Goal: Information Seeking & Learning: Stay updated

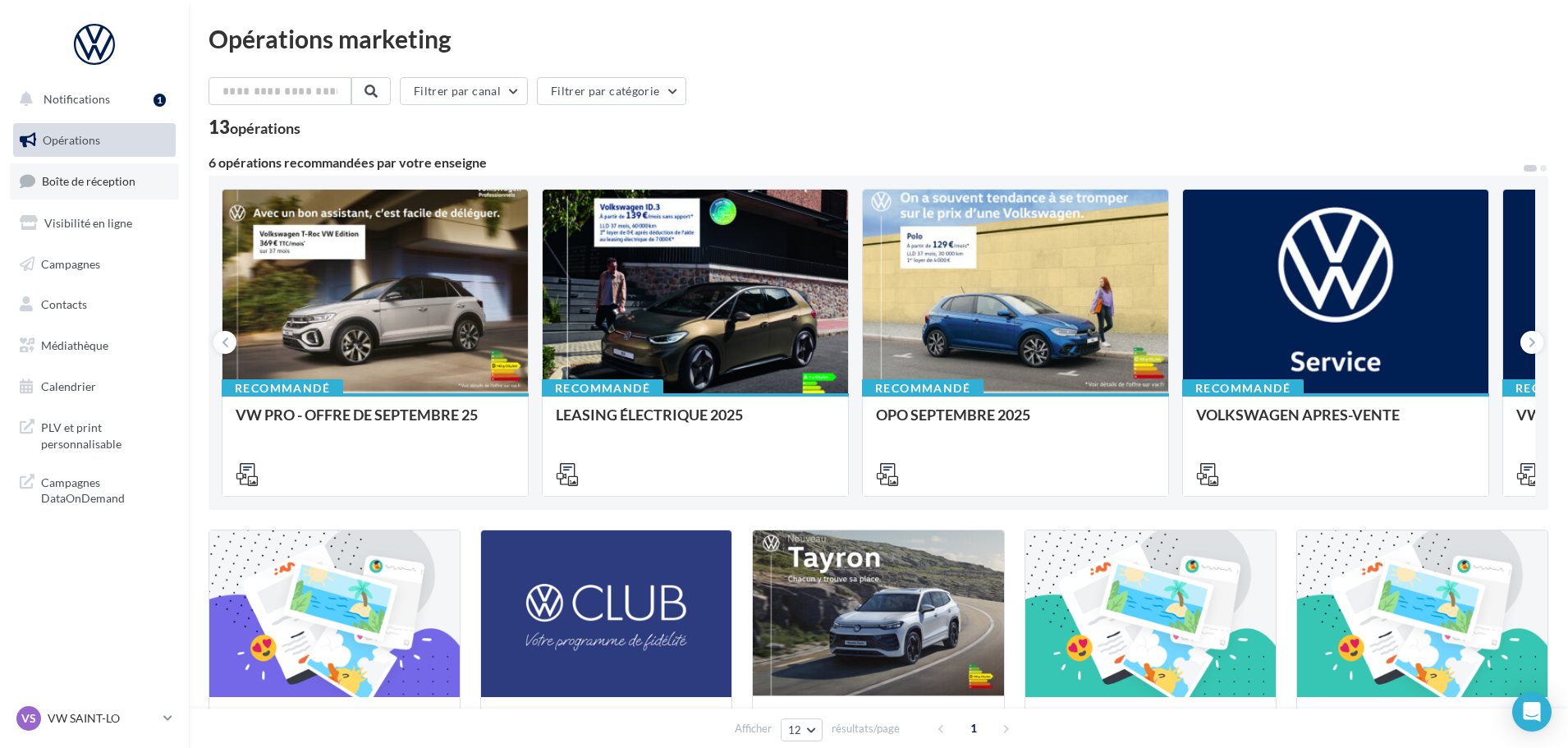
click at [71, 172] on link "Boîte de réception" at bounding box center [94, 181] width 169 height 36
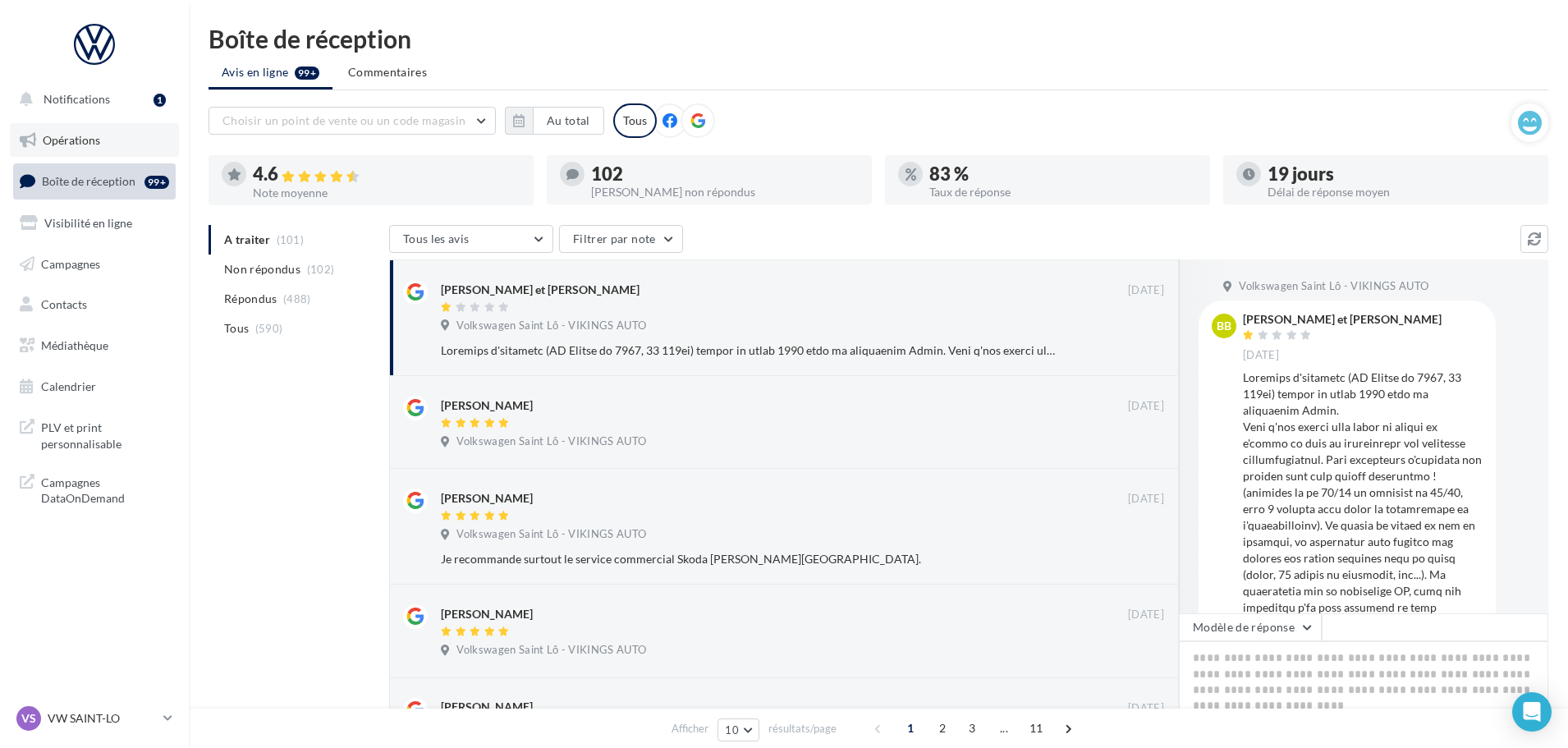
click at [60, 137] on span "Opérations" at bounding box center [71, 139] width 58 height 14
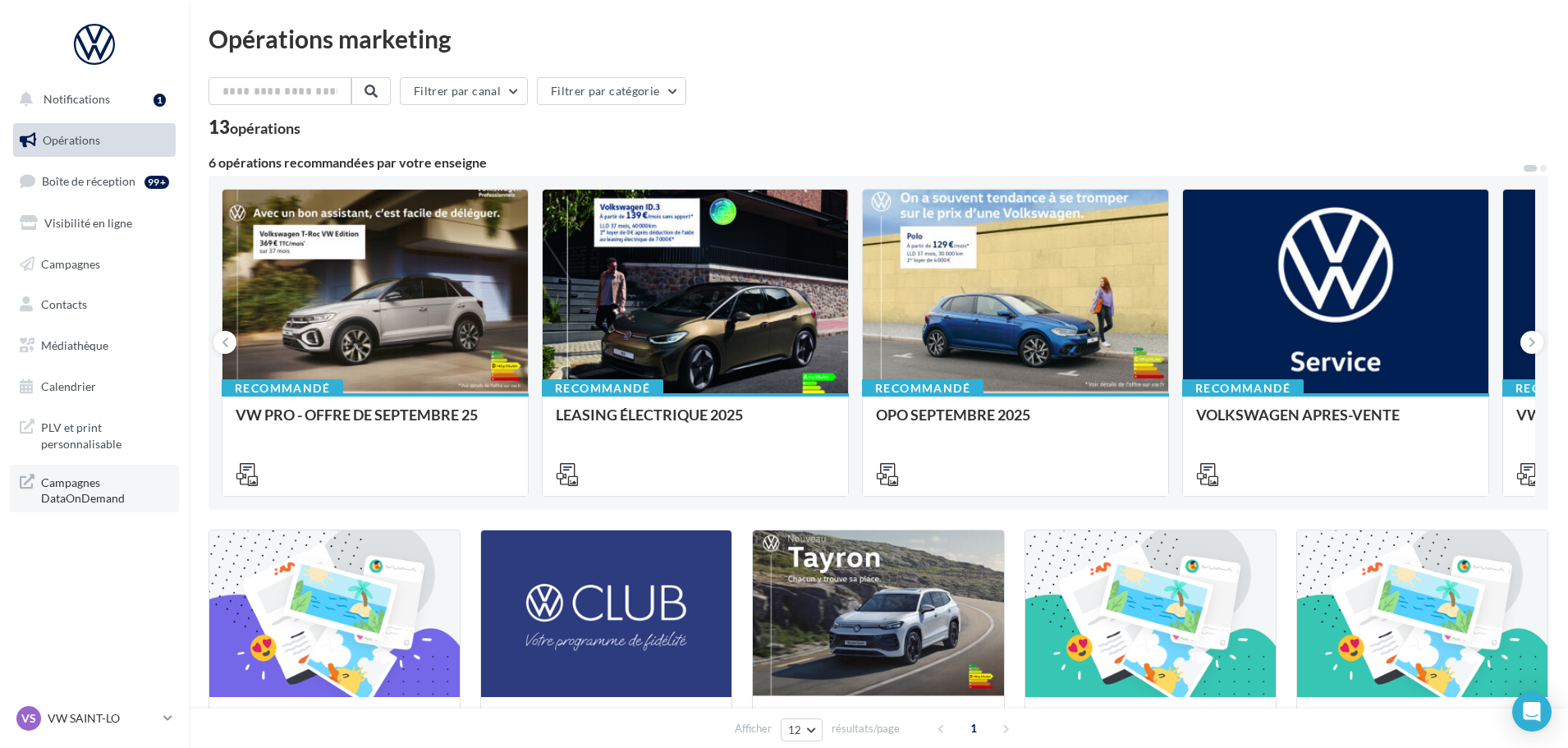
click at [120, 506] on span "Campagnes DataOnDemand" at bounding box center [105, 489] width 128 height 36
click at [87, 97] on span "Notifications" at bounding box center [77, 99] width 67 height 14
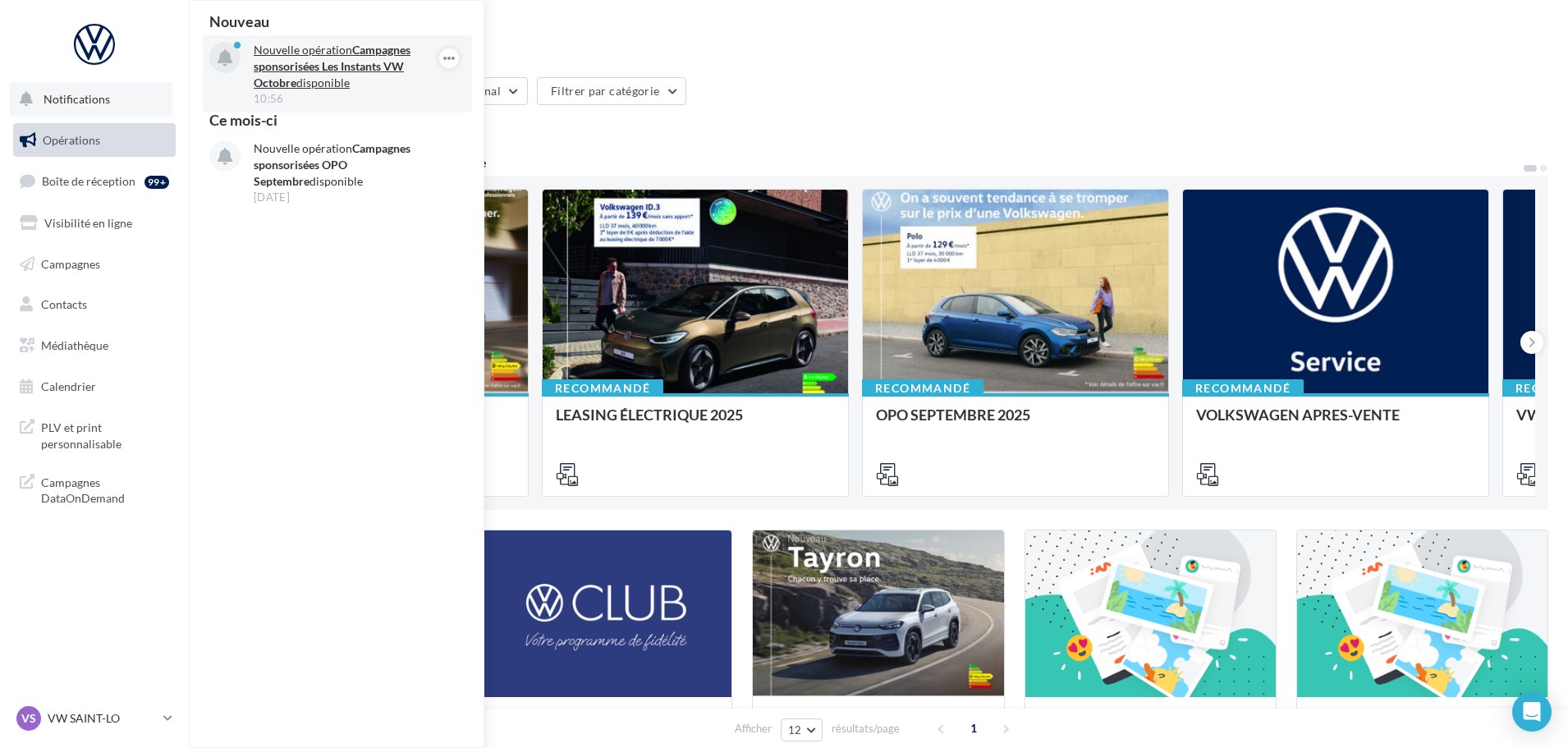
click at [296, 90] on p "Nouvelle opération Campagnes sponsorisées Les Instants VW Octobre disponible" at bounding box center [349, 67] width 190 height 49
click at [311, 70] on strong "Campagnes sponsorisées Les Instants VW Octobre" at bounding box center [333, 66] width 157 height 47
click at [315, 73] on p "Nouvelle opération Campagnes sponsorisées Les Instants VW Octobre disponible" at bounding box center [349, 67] width 190 height 49
click at [457, 56] on button "button" at bounding box center [450, 59] width 20 height 20
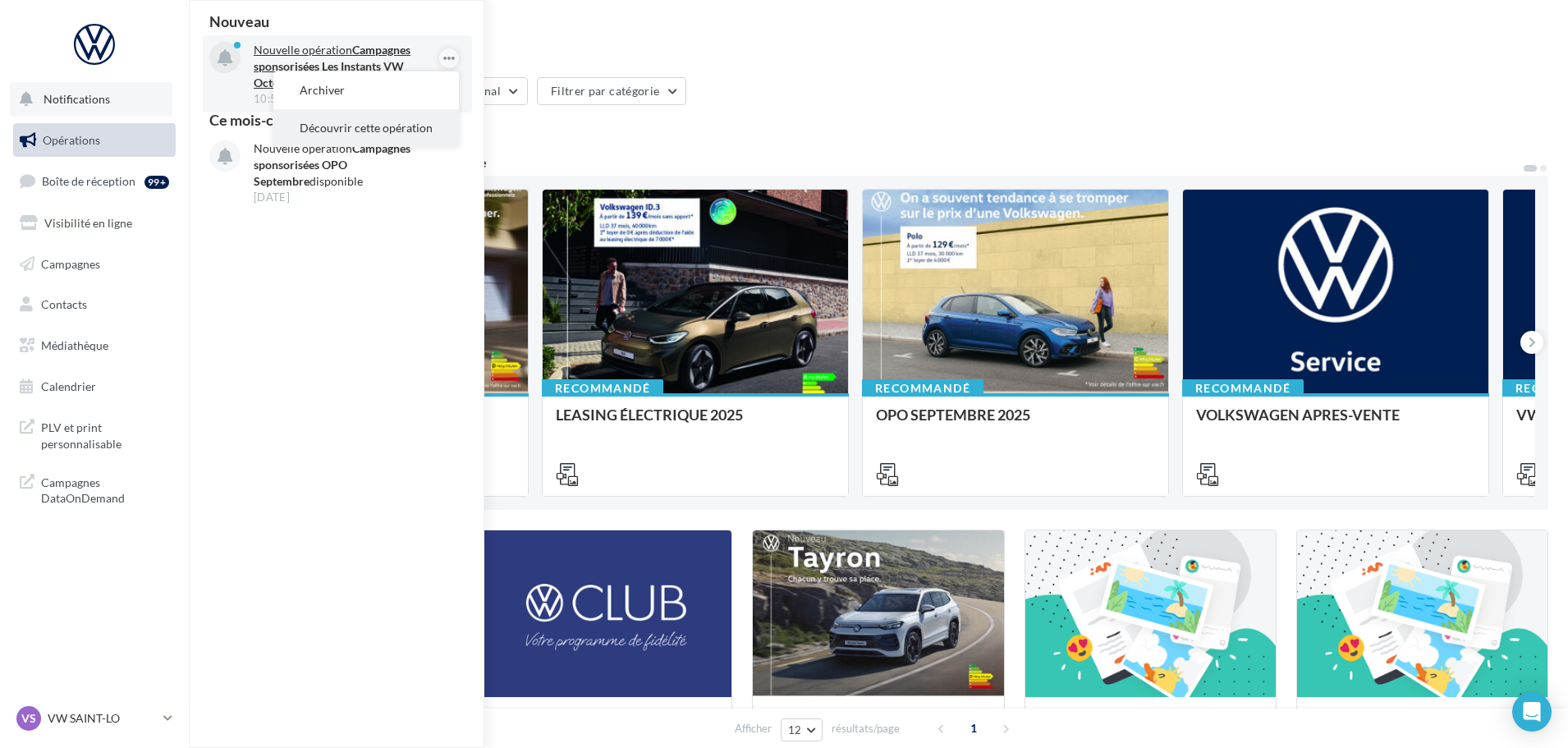
click at [379, 120] on button "Découvrir cette opération" at bounding box center [366, 127] width 186 height 37
click at [383, 134] on button "Découvrir cette opération" at bounding box center [366, 127] width 186 height 37
click at [56, 188] on span "Boîte de réception" at bounding box center [89, 180] width 93 height 14
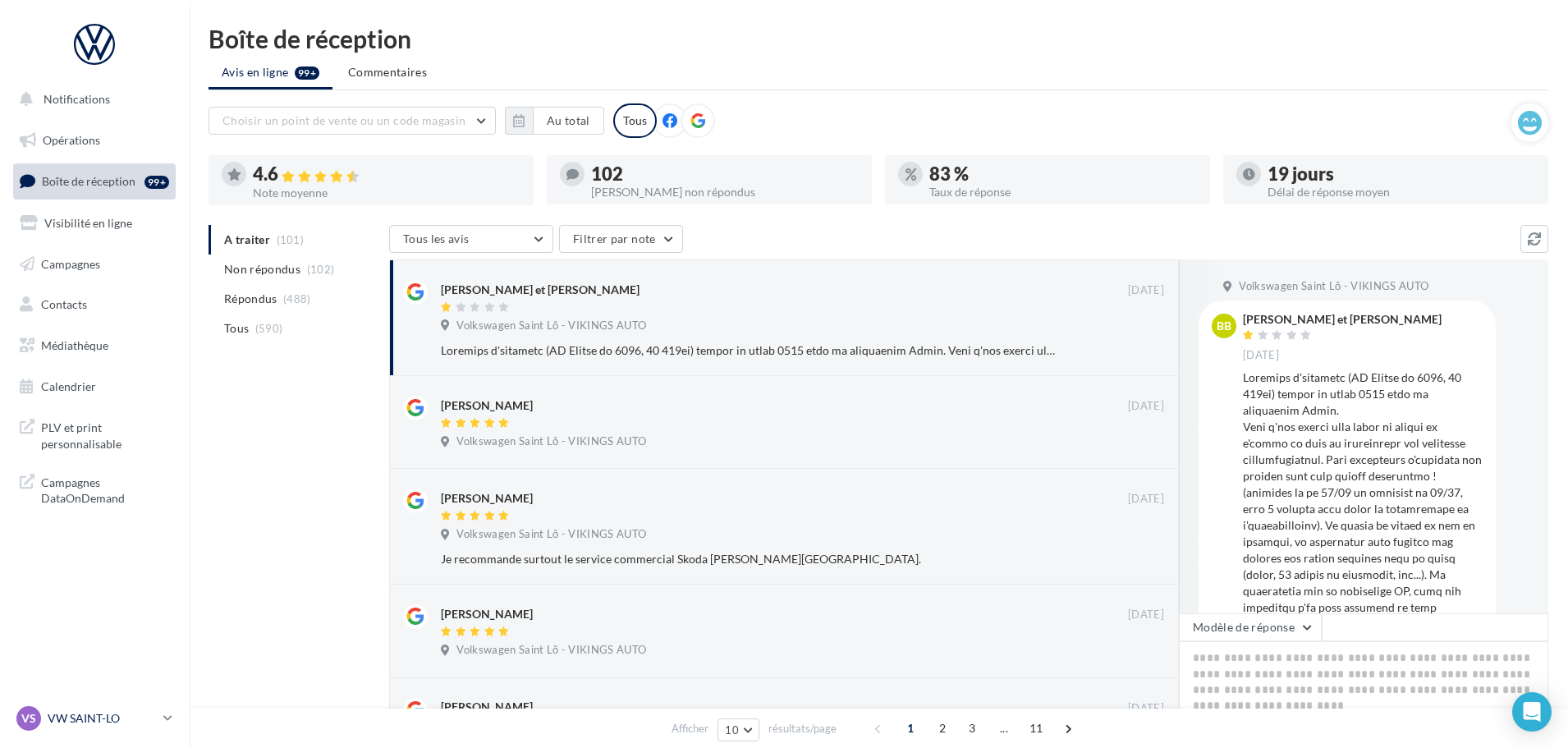
click at [112, 715] on p "VW SAINT-LO" at bounding box center [101, 719] width 109 height 16
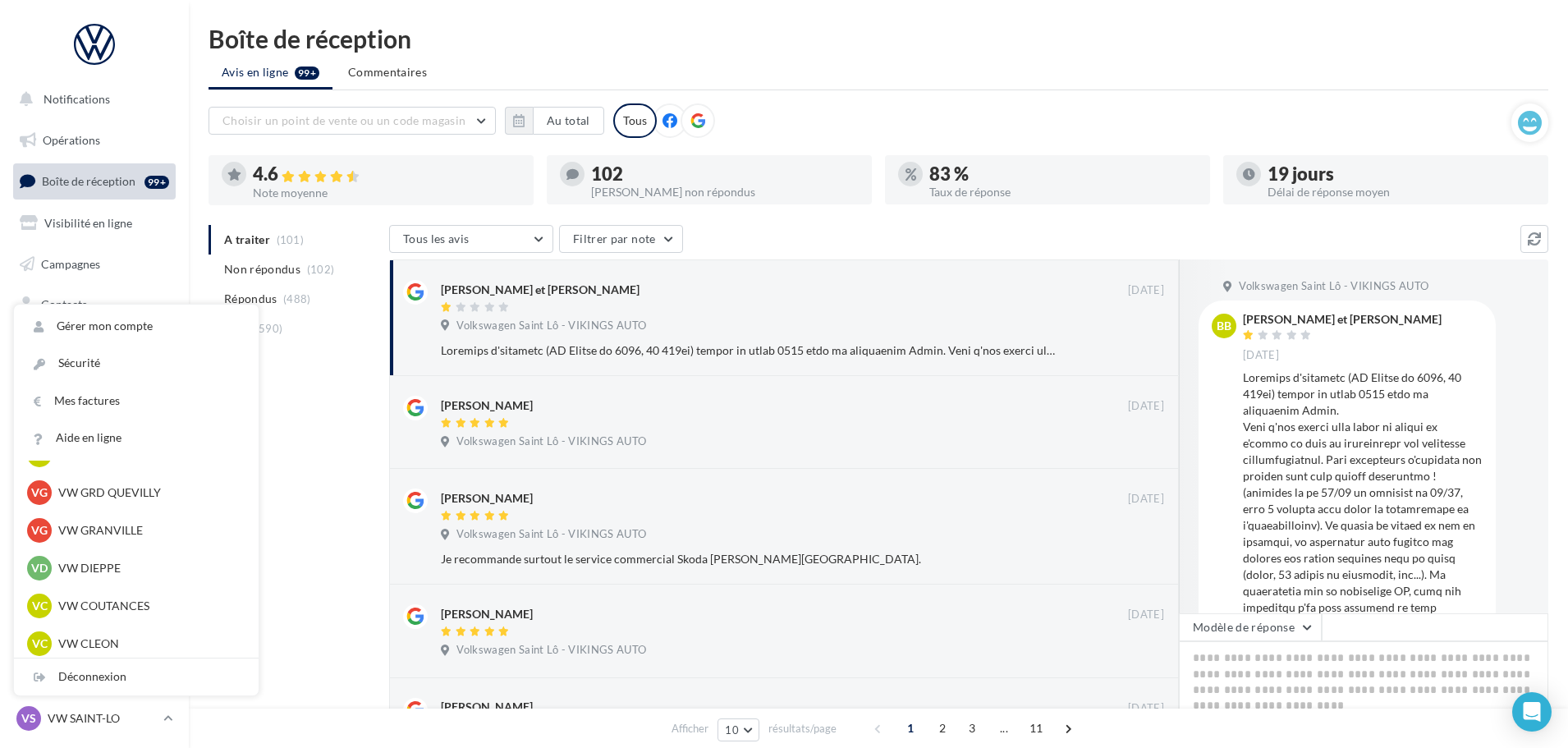
scroll to position [328, 0]
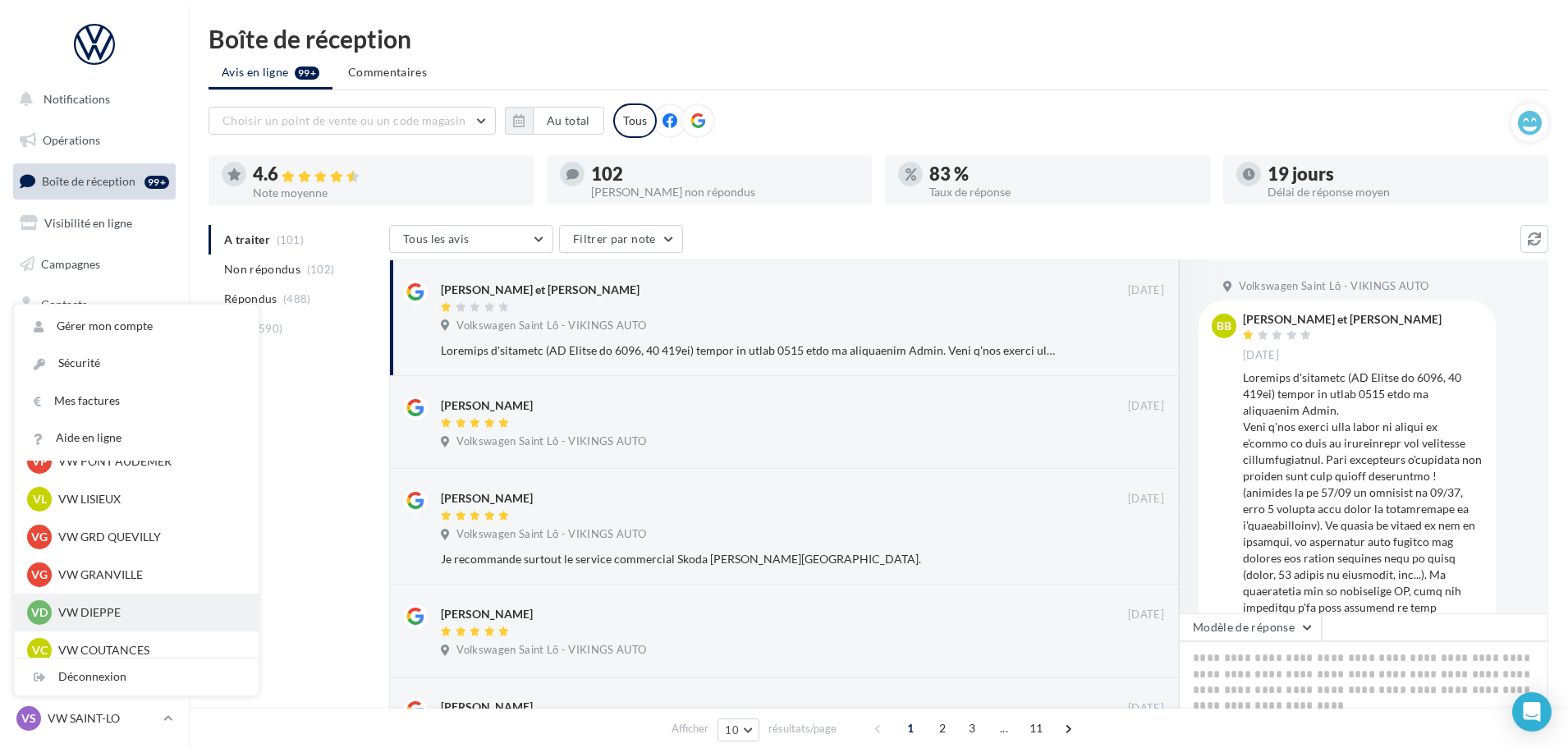
click at [86, 604] on div "VD VW DIEPPE vw-die-vau" at bounding box center [136, 613] width 219 height 25
